Goal: Transaction & Acquisition: Subscribe to service/newsletter

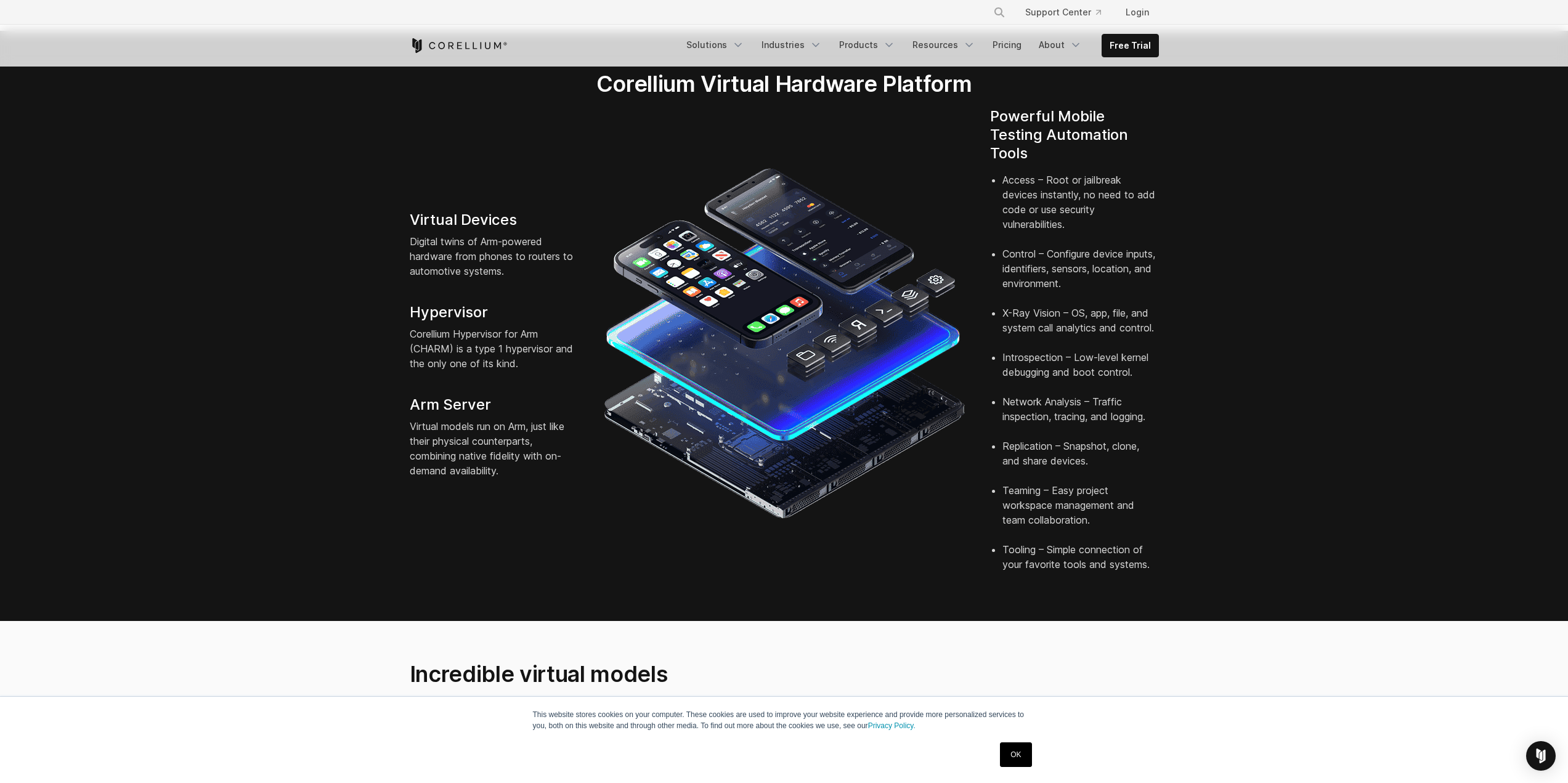
scroll to position [144, 0]
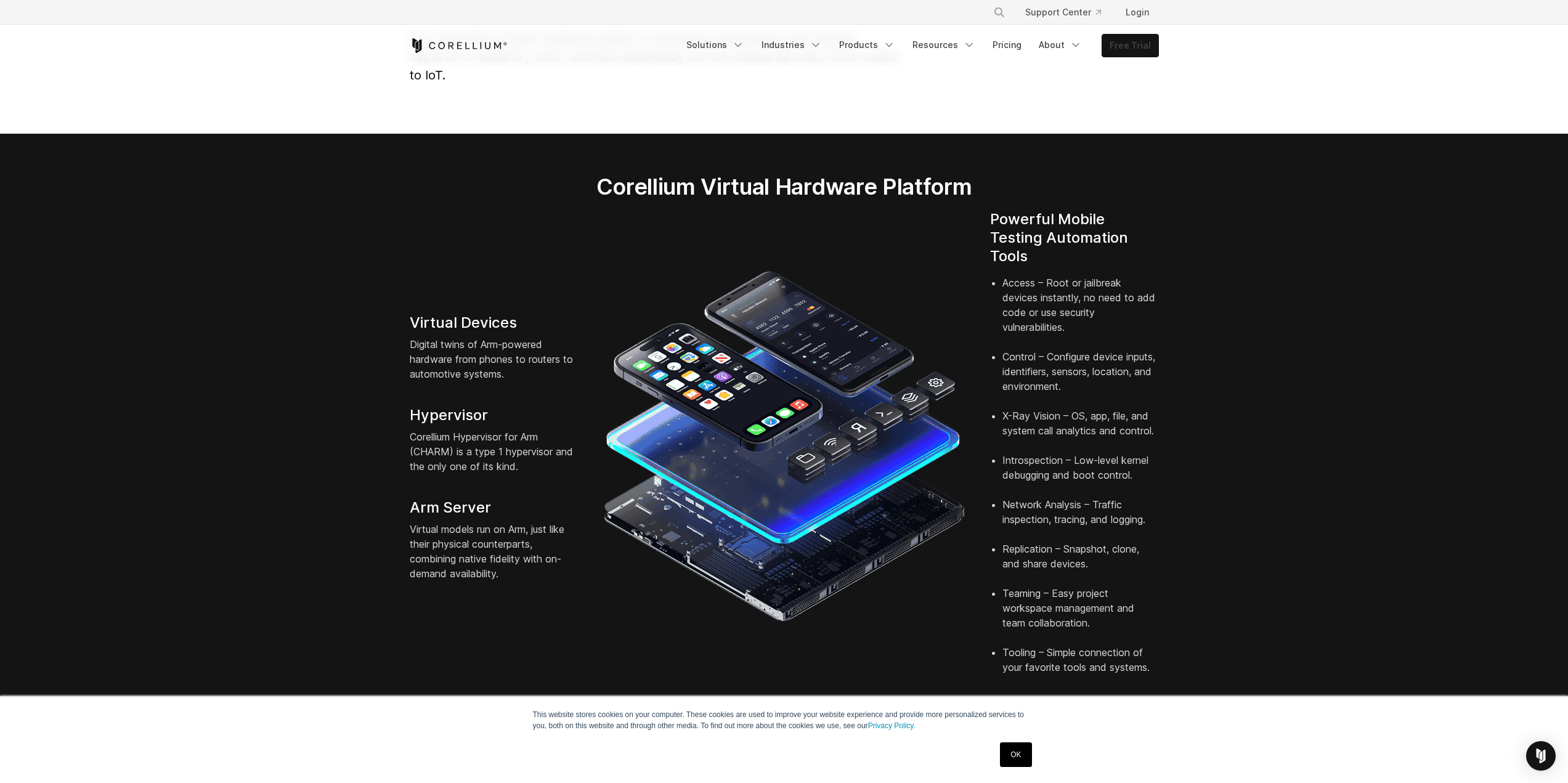
click at [1118, 44] on link "Free Trial" at bounding box center [1130, 45] width 56 height 22
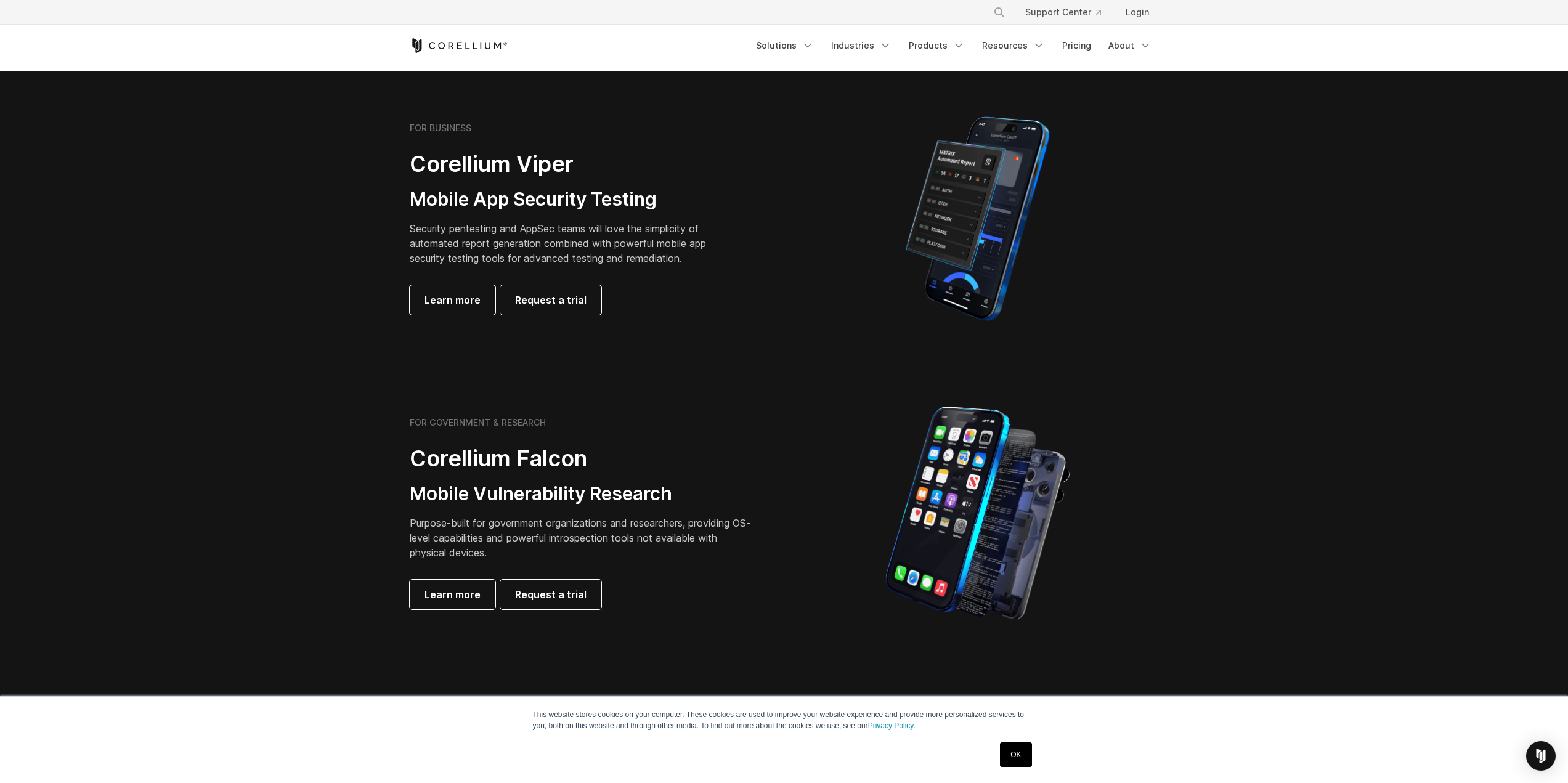
scroll to position [226, 0]
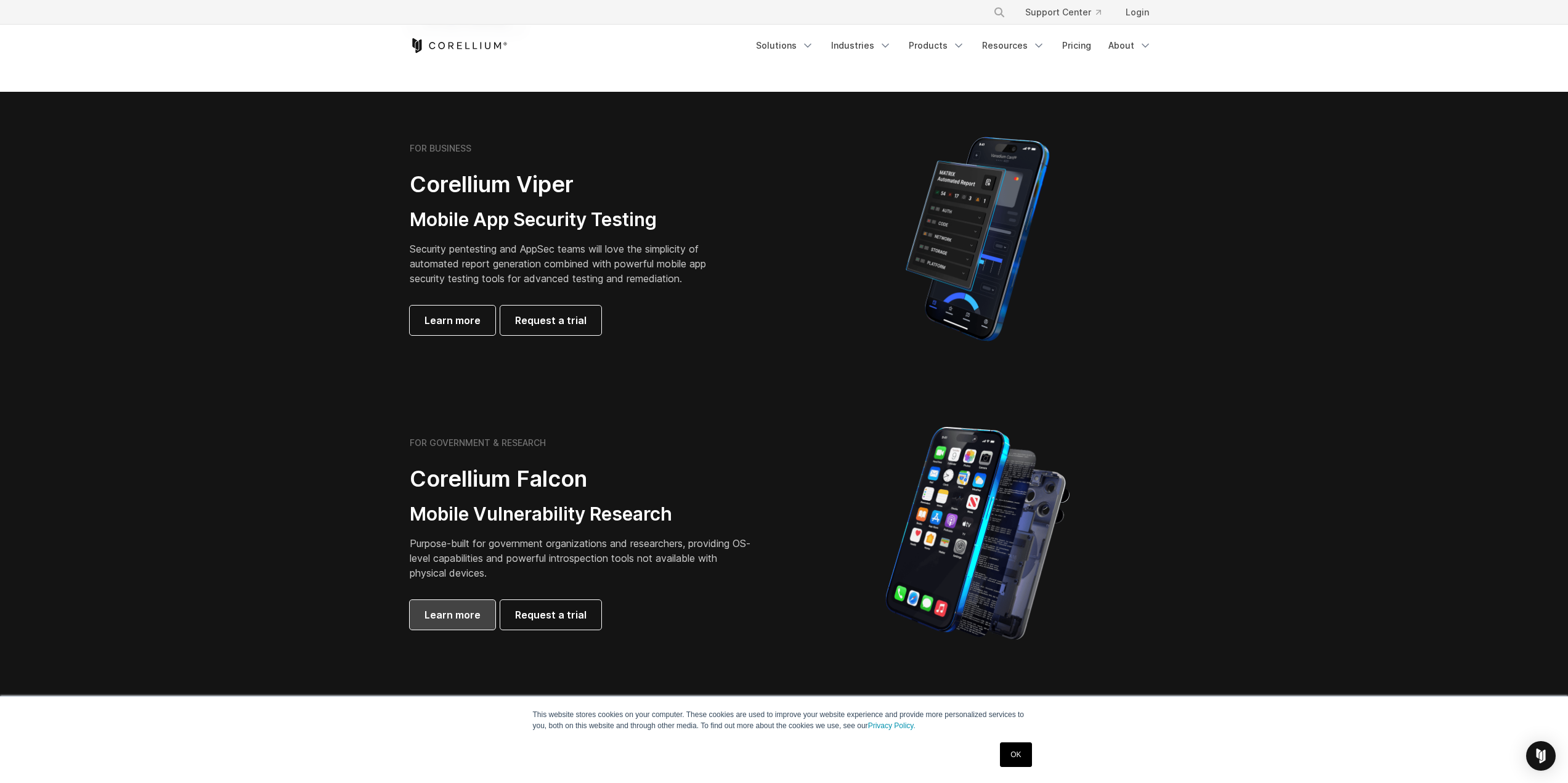
click at [469, 622] on span "Learn more" at bounding box center [452, 614] width 56 height 15
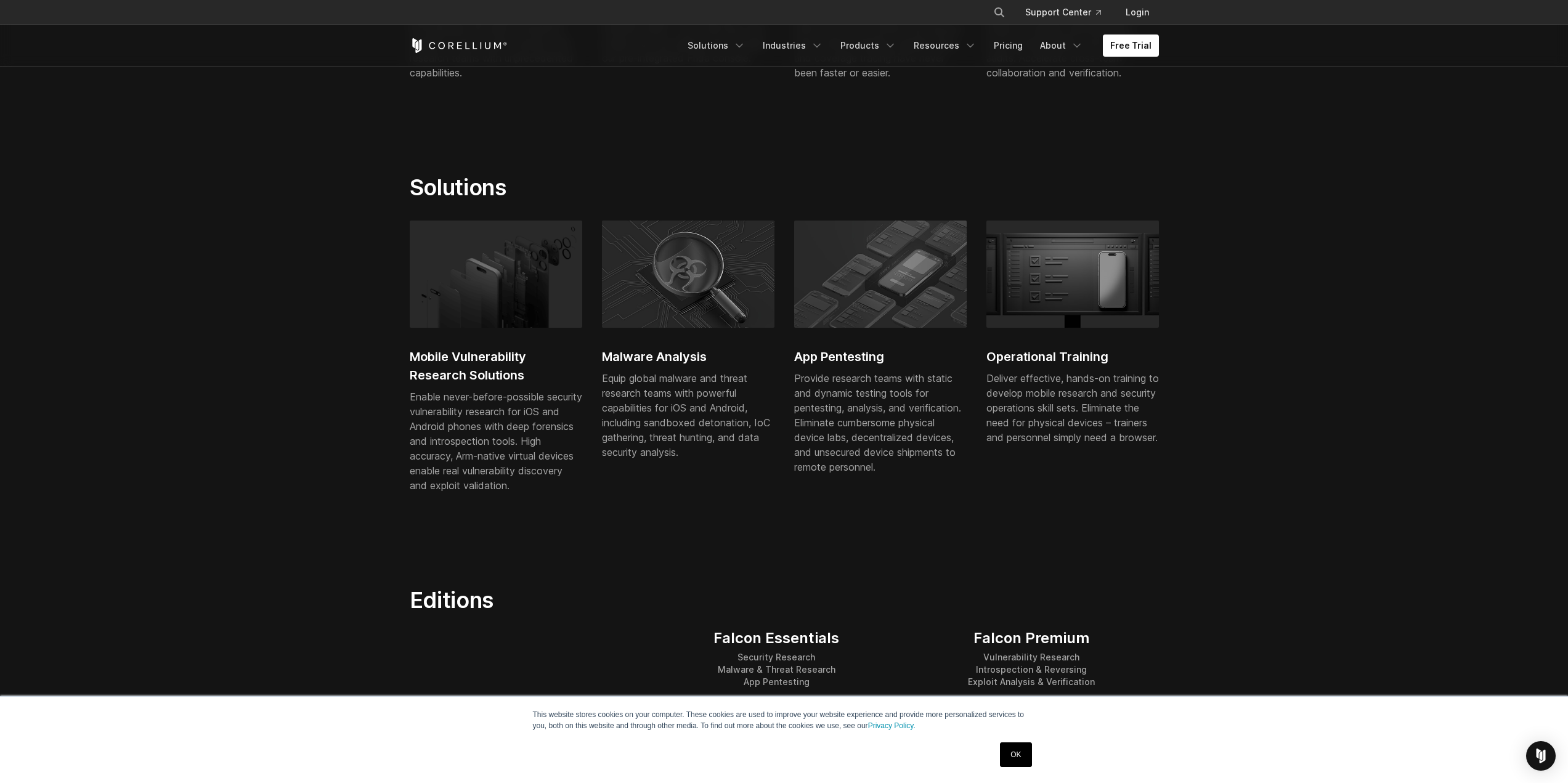
scroll to position [862, 0]
